Goal: Transaction & Acquisition: Purchase product/service

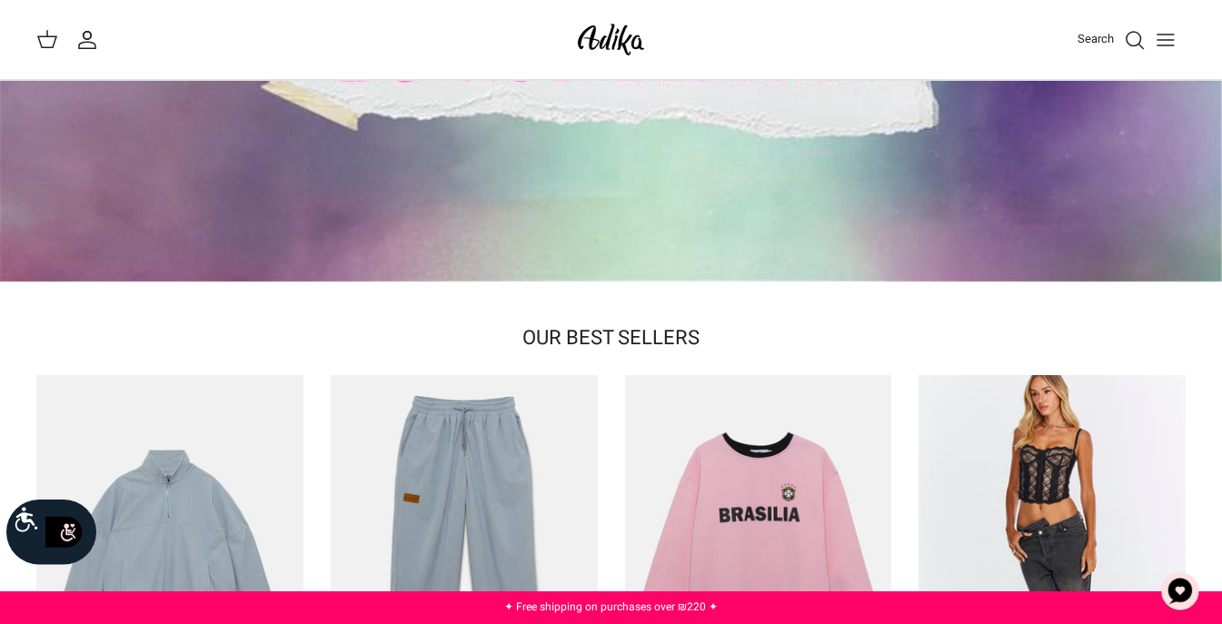
scroll to position [488, 0]
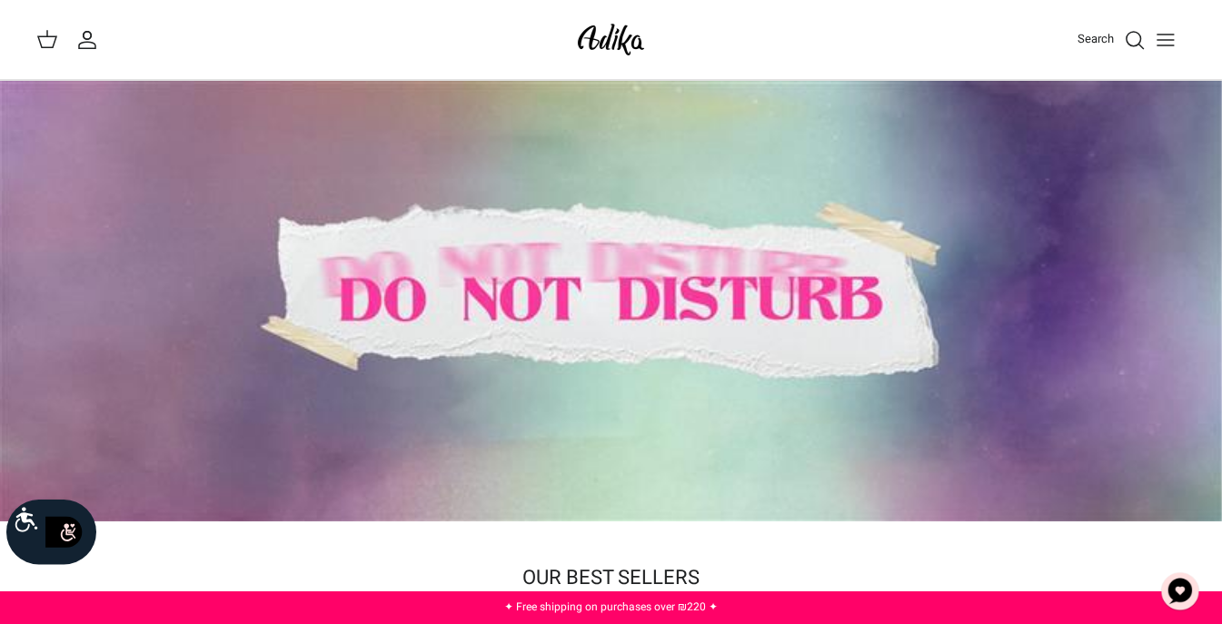
click at [545, 261] on div at bounding box center [610, 301] width 1223 height 441
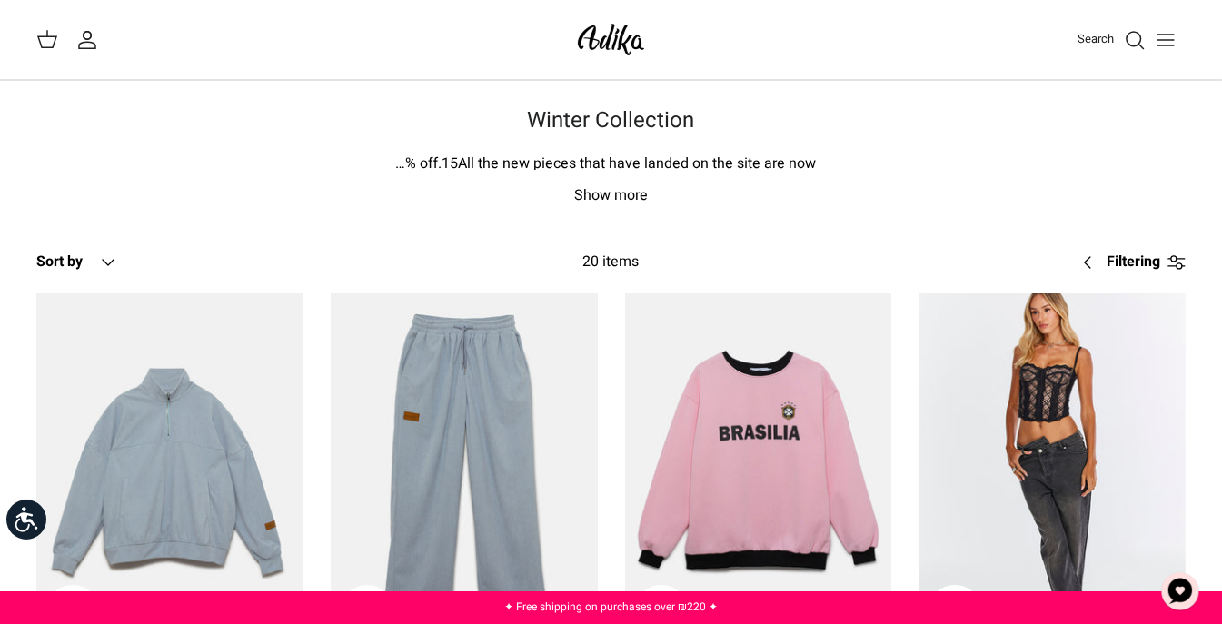
click at [592, 195] on font "Show more" at bounding box center [611, 195] width 74 height 22
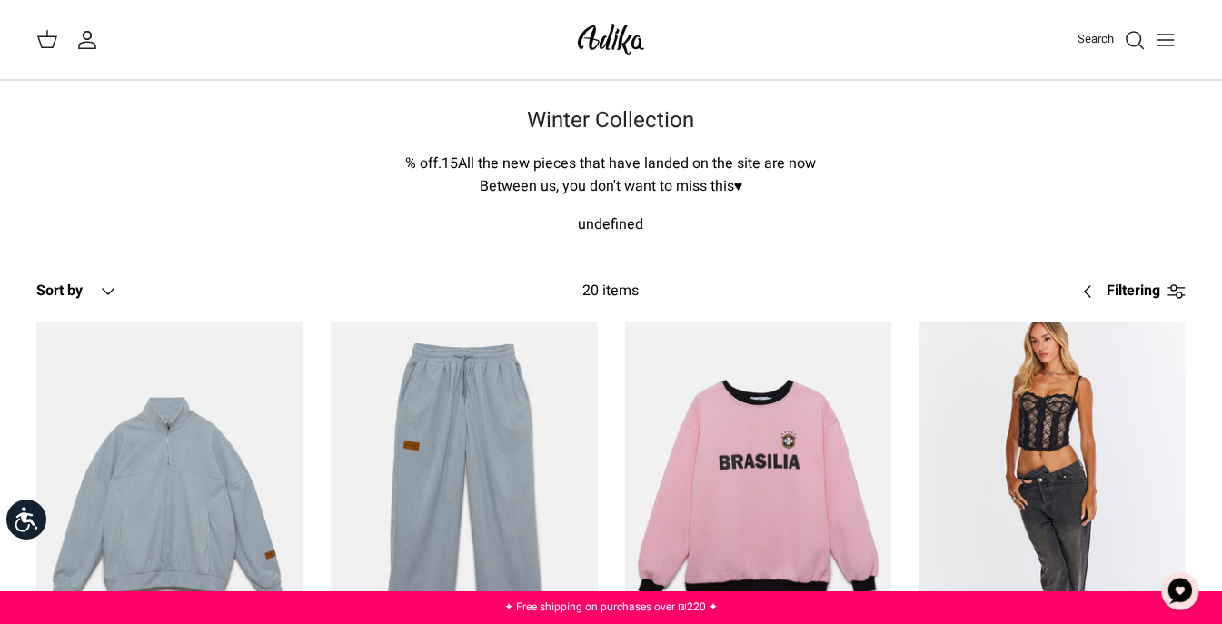
click at [48, 39] on icon at bounding box center [47, 39] width 22 height 22
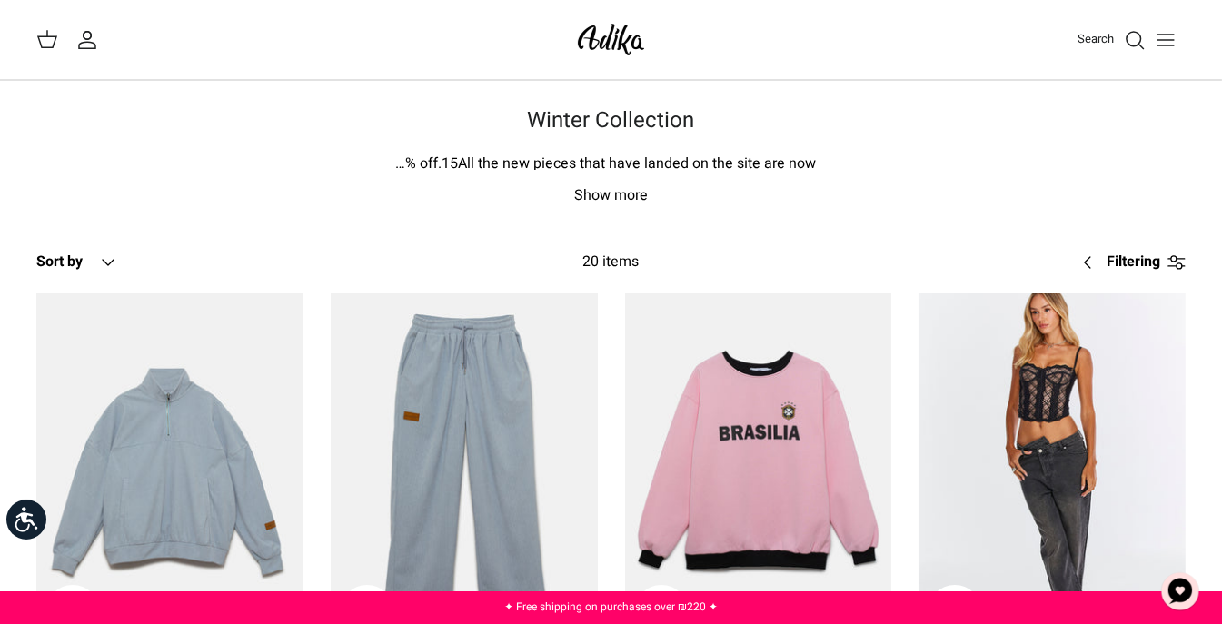
click at [1173, 35] on line "Toggle menu" at bounding box center [1165, 35] width 16 height 0
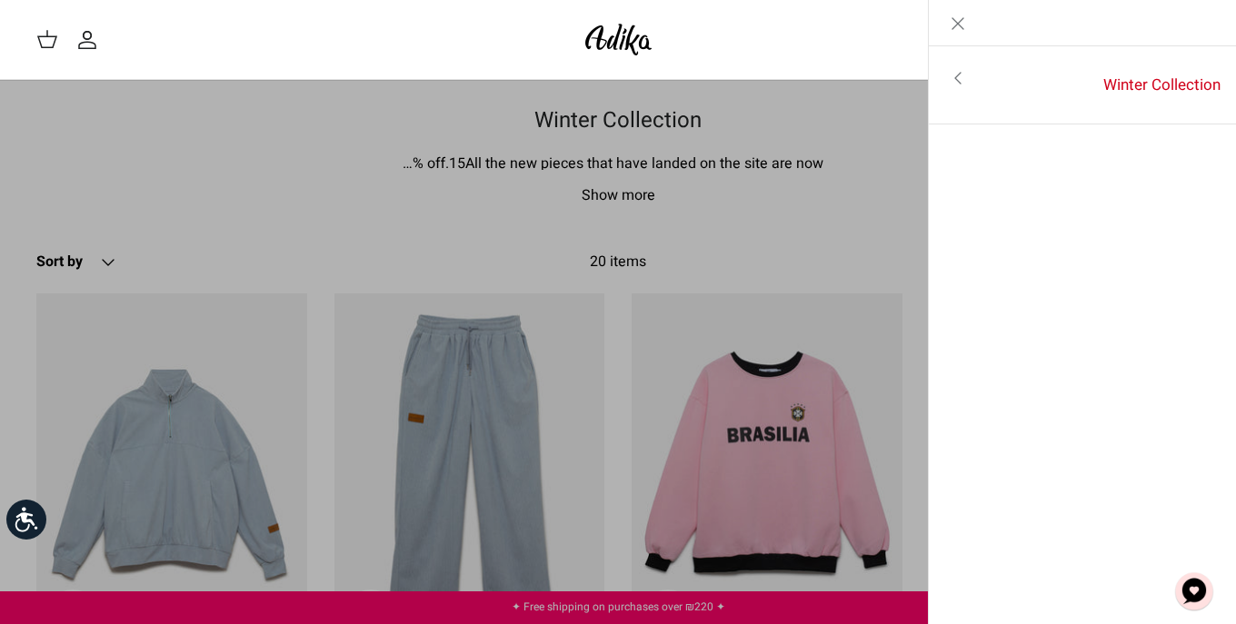
click at [968, 76] on link "Toggle menu" at bounding box center [958, 78] width 58 height 42
click at [1154, 77] on font "For all items" at bounding box center [1167, 79] width 84 height 23
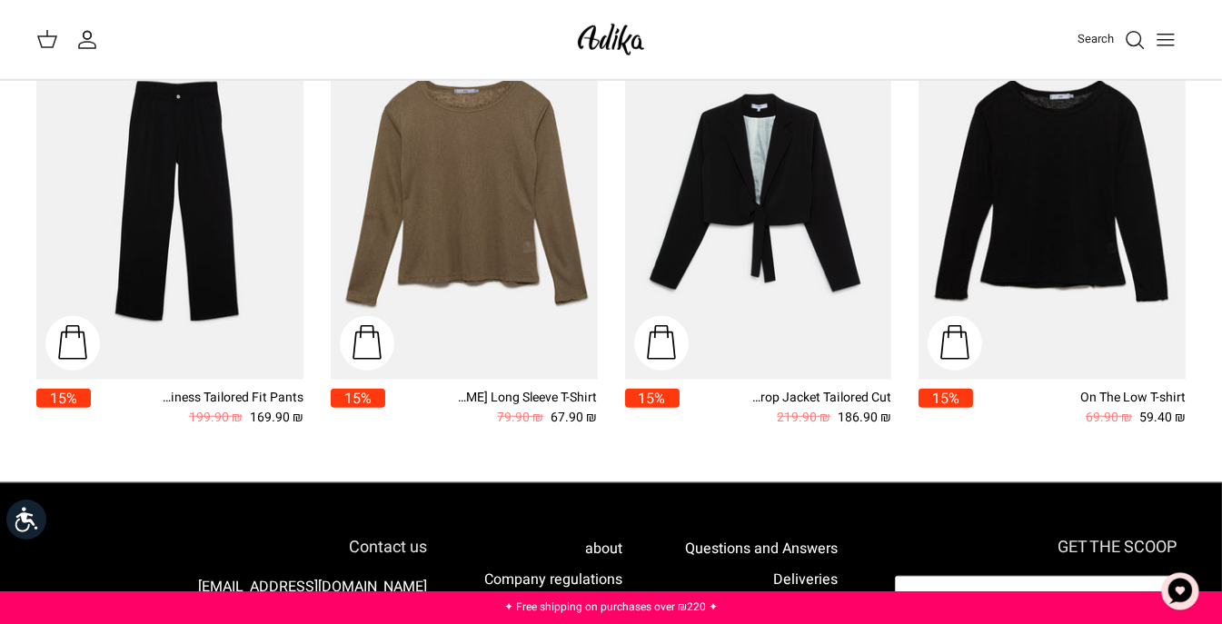
scroll to position [2068, 0]
